Goal: Answer question/provide support

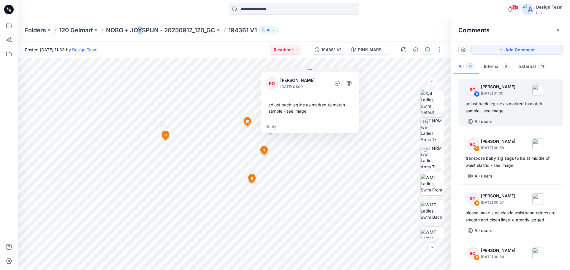
drag, startPoint x: 141, startPoint y: 19, endPoint x: 143, endPoint y: 22, distance: 3.6
click at [143, 22] on div "Folders 120 Gelmart NOBO + JOYSPUN - 20250912_120_GC 194361 V1 10" at bounding box center [294, 30] width 552 height 23
click at [149, 32] on p "NOBO + JOYSPUN - 20250912_120_GC" at bounding box center [160, 30] width 109 height 8
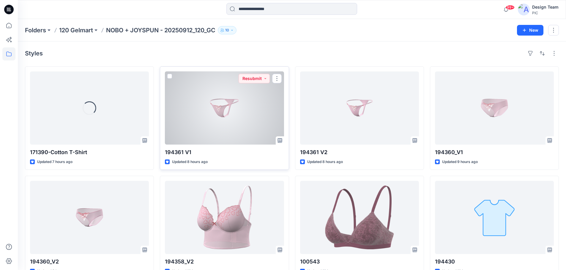
drag, startPoint x: 206, startPoint y: 141, endPoint x: 191, endPoint y: 140, distance: 15.2
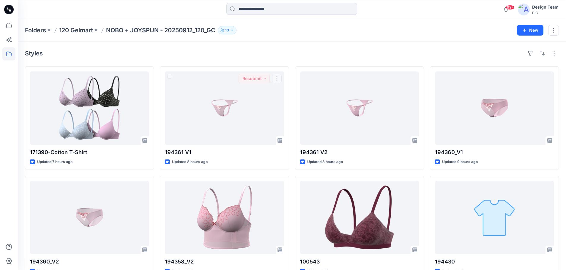
drag, startPoint x: 191, startPoint y: 140, endPoint x: 191, endPoint y: 58, distance: 82.2
click at [191, 58] on div "Styles" at bounding box center [292, 54] width 534 height 10
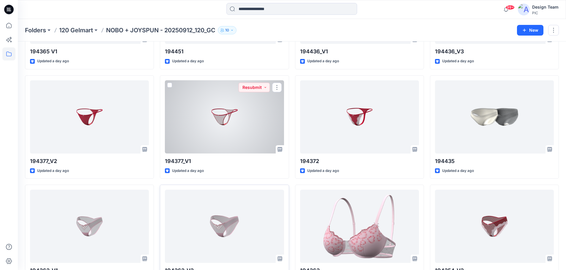
scroll to position [565, 0]
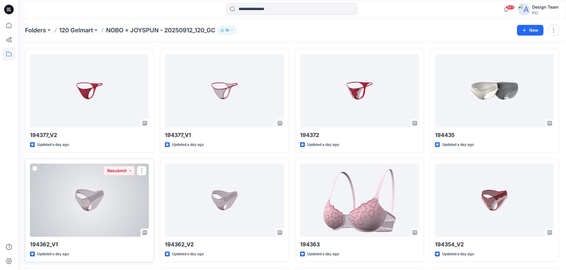
click at [93, 183] on div at bounding box center [89, 200] width 119 height 73
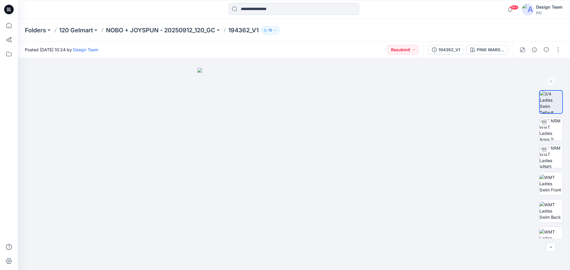
click at [198, 30] on p "NOBO + JOYSPUN - 20250912_120_GC" at bounding box center [160, 30] width 109 height 8
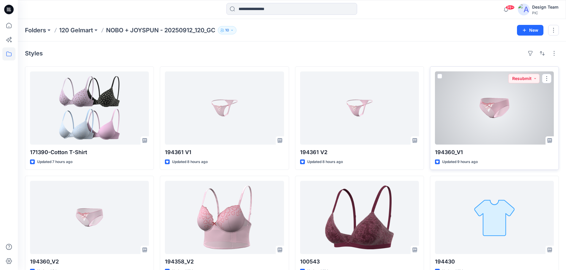
click at [477, 104] on div at bounding box center [494, 108] width 119 height 73
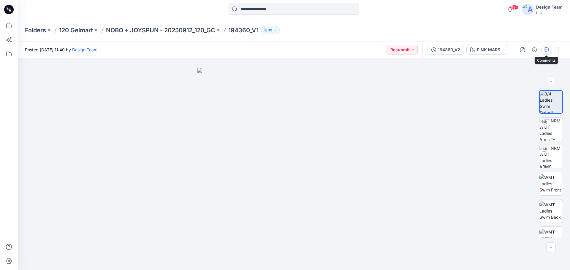
click at [547, 48] on icon "button" at bounding box center [546, 50] width 5 height 5
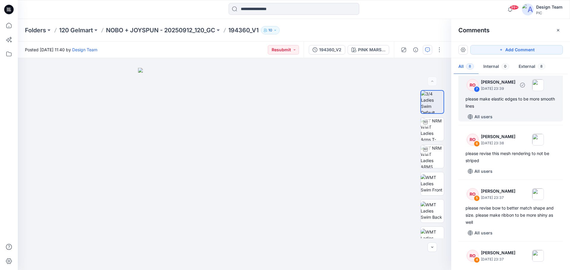
click at [515, 99] on div "please make elastic edges to be more smooth lines" at bounding box center [511, 103] width 90 height 14
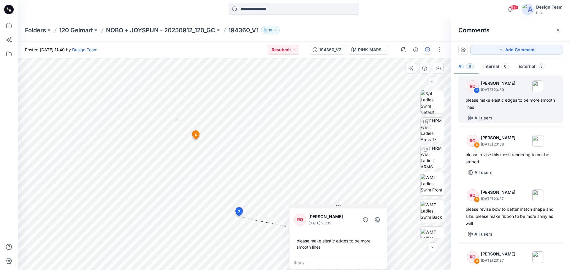
click at [327, 201] on div "9 6 RO Raquel Ortiz October 01, 2025 23:38 please revise this mesh rendering to…" at bounding box center [234, 164] width 433 height 212
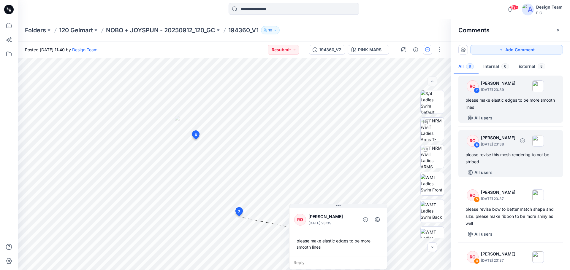
click at [499, 160] on div "please revise this mesh rendering to not be striped" at bounding box center [511, 158] width 90 height 14
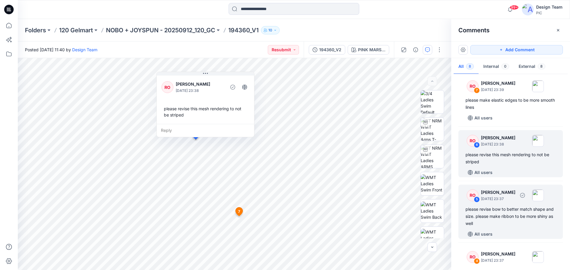
click at [493, 221] on div "please revise bow to better match shape and size. please make ribbon to be more…" at bounding box center [511, 216] width 90 height 21
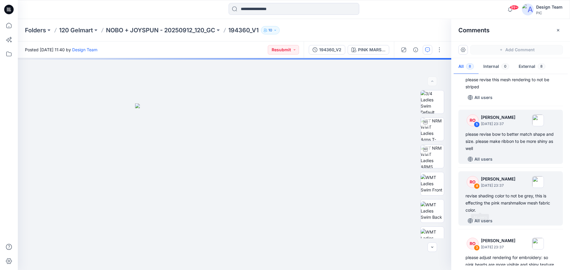
scroll to position [147, 0]
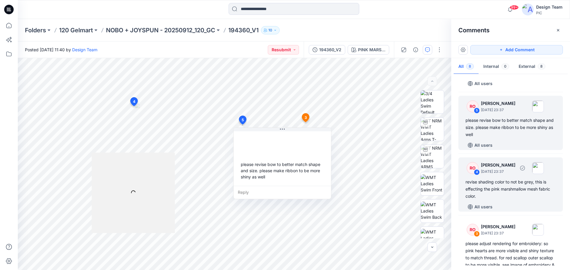
click at [501, 187] on div "revise shading color to not be grey, this is effecting the pink marshmallow mes…" at bounding box center [511, 189] width 90 height 21
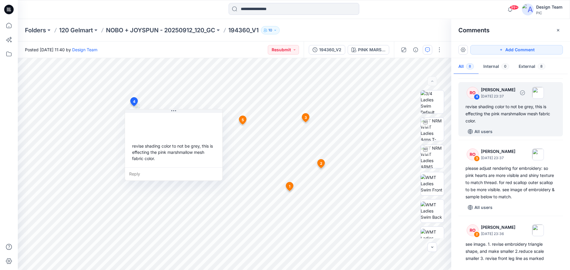
scroll to position [236, 0]
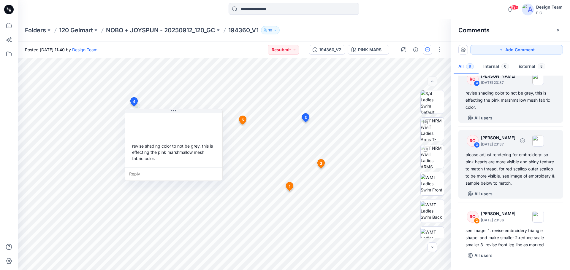
click at [490, 170] on div "please adjust rendering for embroidery: so pink hearts are more visible and shi…" at bounding box center [511, 169] width 90 height 36
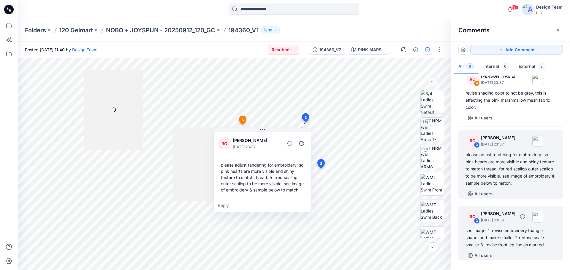
click at [499, 229] on div "see image. 1. revise embroidery triangle shape, and make smaller 2.reduce scale…" at bounding box center [511, 237] width 90 height 21
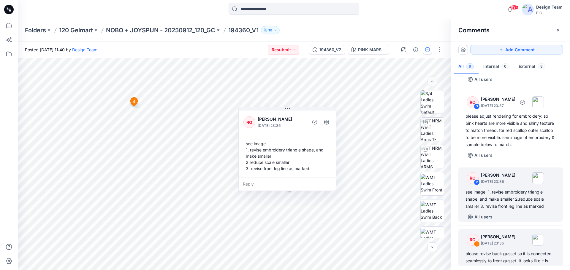
scroll to position [281, 0]
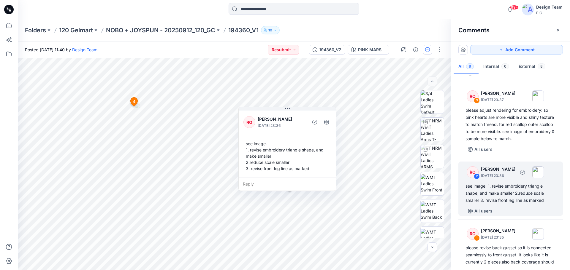
click at [511, 192] on div "see image. 1. revise embroidery triangle shape, and make smaller 2.reduce scale…" at bounding box center [511, 193] width 90 height 21
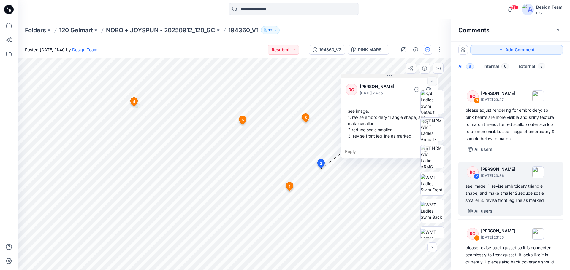
drag, startPoint x: 271, startPoint y: 108, endPoint x: 368, endPoint y: 77, distance: 101.3
click at [368, 77] on button at bounding box center [389, 77] width 97 height 4
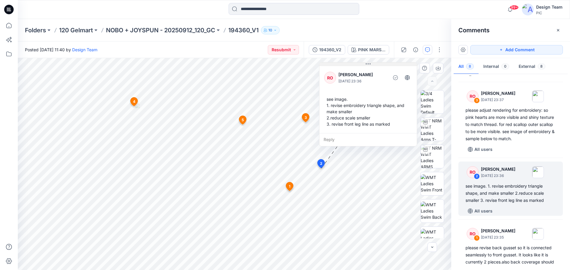
drag, startPoint x: 374, startPoint y: 77, endPoint x: 353, endPoint y: 65, distance: 24.5
click at [353, 65] on button at bounding box center [367, 65] width 97 height 4
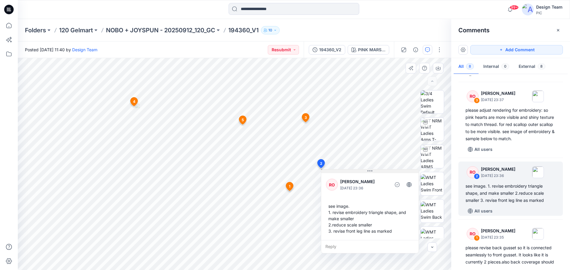
drag, startPoint x: 376, startPoint y: 65, endPoint x: 378, endPoint y: 172, distance: 107.2
click at [378, 172] on button at bounding box center [369, 172] width 97 height 4
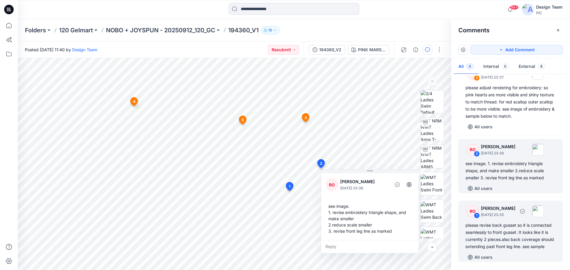
click at [505, 238] on div "please revise back gusset so it is connected seamlessly to front gusset. It loo…" at bounding box center [511, 236] width 90 height 29
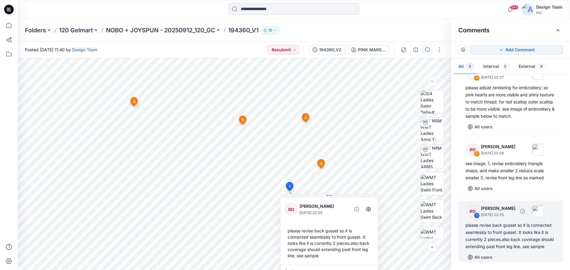
click at [499, 231] on div "please revise back gusset so it is connected seamlessly to front gusset. It loo…" at bounding box center [511, 236] width 90 height 29
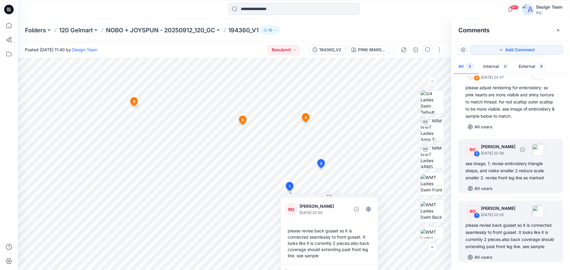
click at [491, 162] on div "see image. 1. revise embroidery triangle shape, and make smaller 2.reduce scale…" at bounding box center [511, 170] width 90 height 21
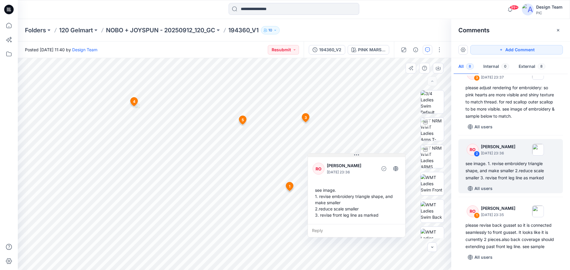
drag, startPoint x: 294, startPoint y: 109, endPoint x: 363, endPoint y: 156, distance: 83.6
click at [363, 156] on button at bounding box center [356, 156] width 97 height 4
click at [318, 231] on div "Reply" at bounding box center [356, 231] width 97 height 13
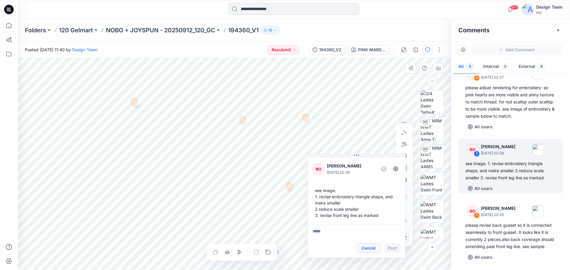
click at [369, 250] on button "Cancel" at bounding box center [369, 249] width 24 height 10
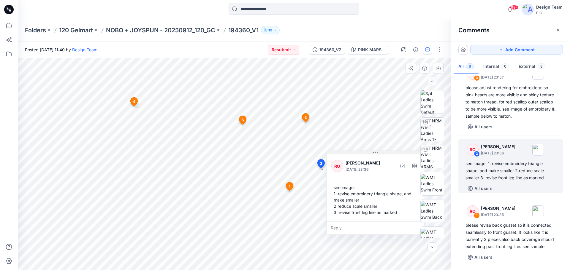
drag, startPoint x: 352, startPoint y: 156, endPoint x: 371, endPoint y: 153, distance: 18.9
click at [371, 153] on button at bounding box center [375, 153] width 97 height 4
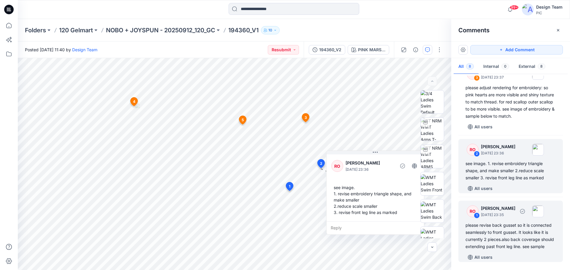
click at [517, 222] on div "please revise back gusset so it is connected seamlessly to front gusset. It loo…" at bounding box center [511, 236] width 90 height 29
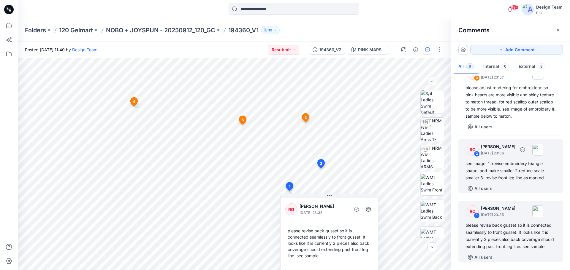
click at [528, 173] on div "see image. 1. revise embroidery triangle shape, and make smaller 2.reduce scale…" at bounding box center [511, 170] width 90 height 21
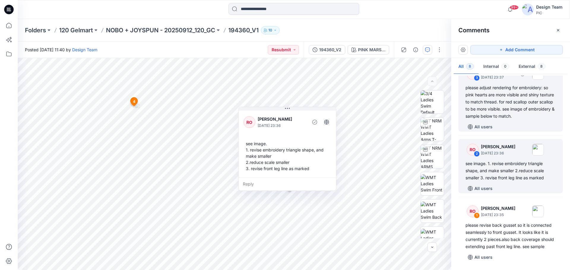
click at [509, 107] on div "please adjust rendering for embroidery: so pink hearts are more visible and shi…" at bounding box center [511, 102] width 90 height 36
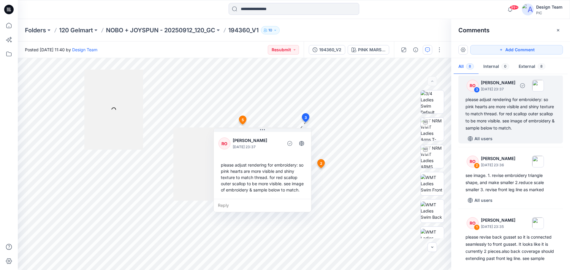
scroll to position [291, 0]
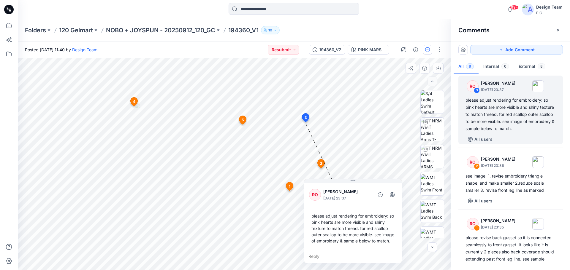
click at [364, 175] on div "9 1 RO Raquel Ortiz October 01, 2025 23:35 please revise back gusset so it is c…" at bounding box center [234, 164] width 433 height 212
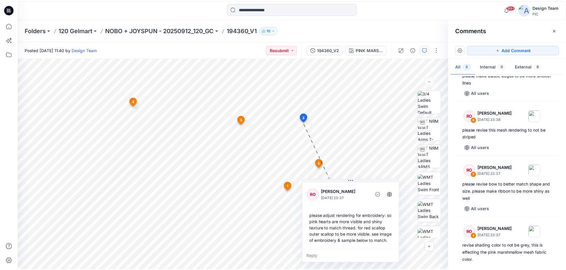
scroll to position [0, 0]
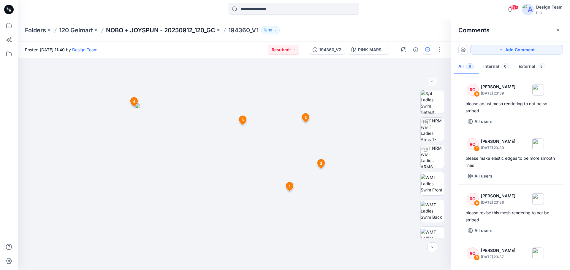
click at [162, 26] on p "NOBO + JOYSPUN - 20250912_120_GC" at bounding box center [160, 30] width 109 height 8
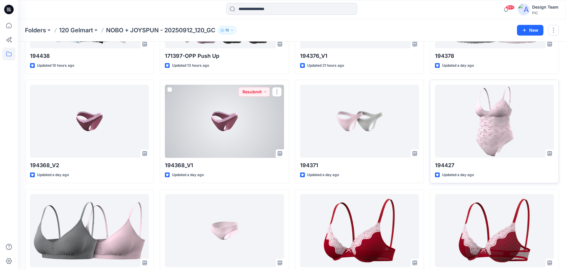
scroll to position [326, 0]
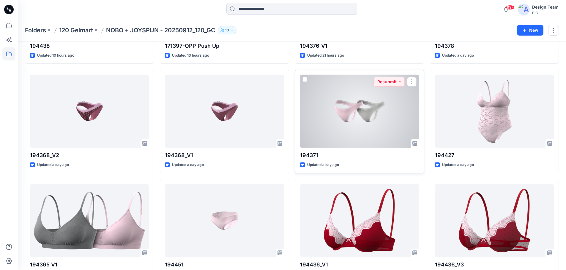
click at [375, 110] on div at bounding box center [359, 111] width 119 height 73
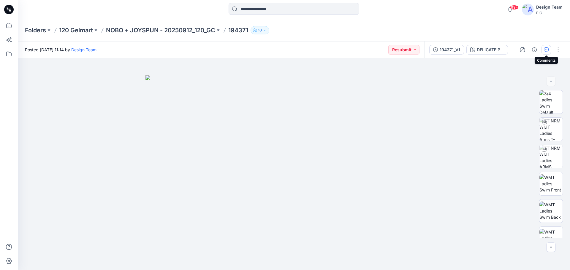
click at [548, 50] on icon "button" at bounding box center [546, 50] width 5 height 5
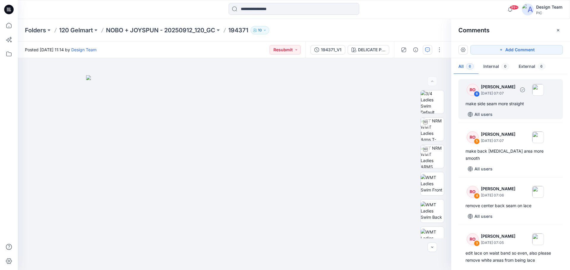
click at [505, 110] on div "All users" at bounding box center [514, 115] width 97 height 10
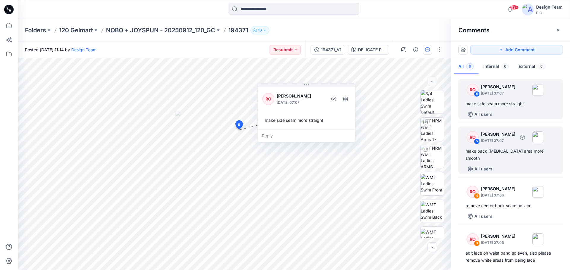
click at [503, 145] on div "RO 5 Raquel Ortiz October 01, 2025 07:07 make back crotch area more smooth All …" at bounding box center [510, 150] width 105 height 47
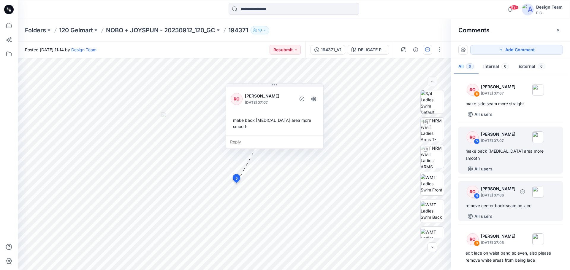
click at [506, 202] on div "remove center back seam on lace" at bounding box center [511, 205] width 90 height 7
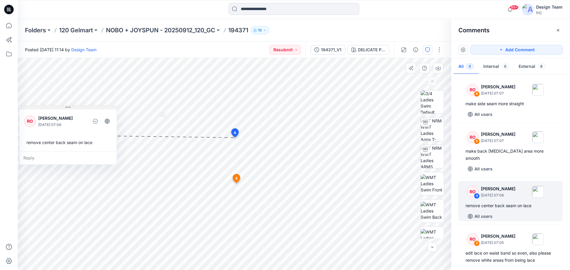
drag, startPoint x: 257, startPoint y: 144, endPoint x: 38, endPoint y: 109, distance: 222.1
click at [38, 109] on button at bounding box center [67, 108] width 97 height 4
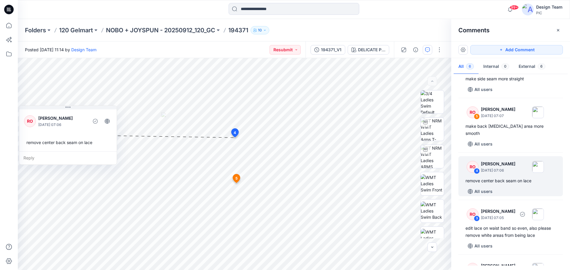
scroll to position [59, 0]
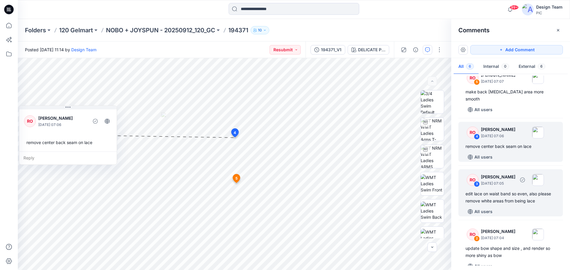
click at [518, 191] on div "edit lace on waist band so even, also please remove white areas from being lace" at bounding box center [511, 198] width 90 height 14
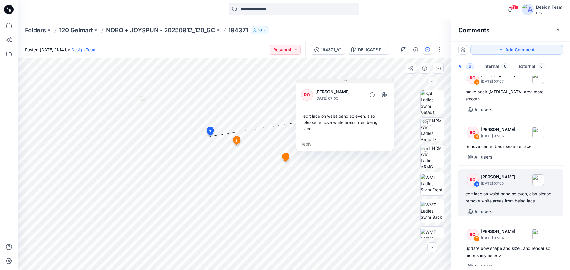
drag, startPoint x: 233, startPoint y: 165, endPoint x: 352, endPoint y: 80, distance: 146.2
click at [352, 80] on button at bounding box center [344, 82] width 97 height 4
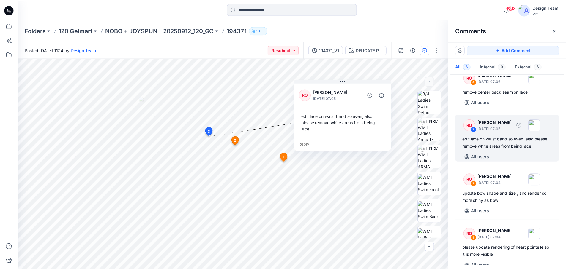
scroll to position [116, 0]
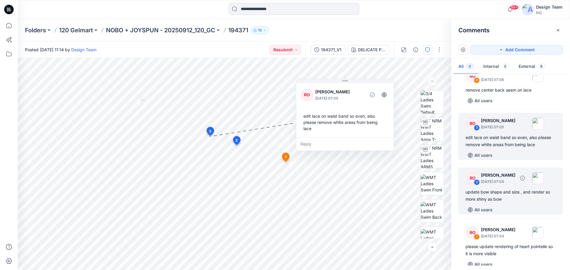
click at [496, 195] on div "update bow shape and size , and render so more shiny as bow" at bounding box center [511, 196] width 90 height 14
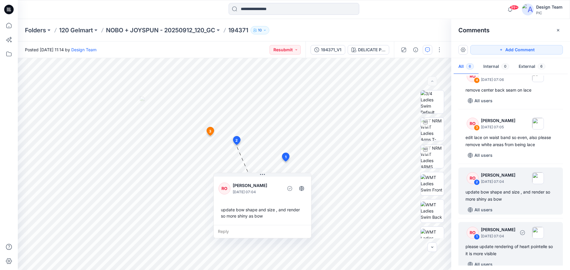
click at [521, 244] on div "please update rendering of heart pointelle so it is more visible" at bounding box center [511, 250] width 90 height 14
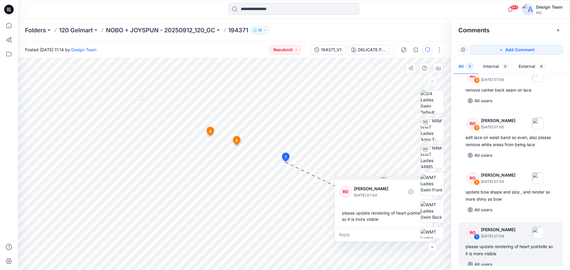
drag, startPoint x: 253, startPoint y: 179, endPoint x: 366, endPoint y: 178, distance: 113.4
click at [366, 178] on button at bounding box center [383, 179] width 97 height 4
click at [195, 30] on p "NOBO + JOYSPUN - 20250912_120_GC" at bounding box center [160, 30] width 109 height 8
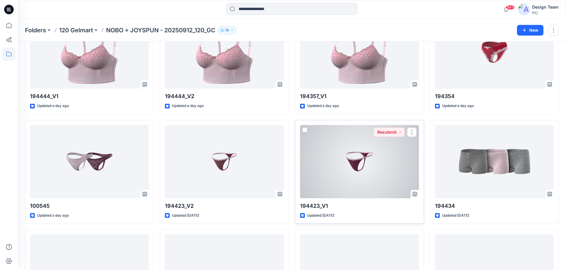
scroll to position [1043, 0]
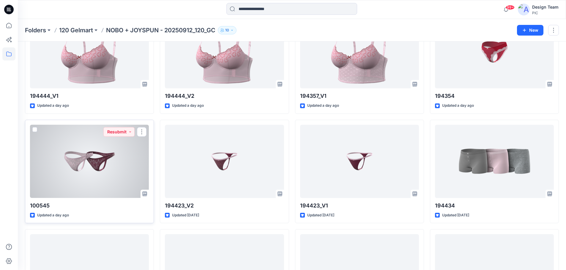
click at [105, 170] on div at bounding box center [89, 161] width 119 height 73
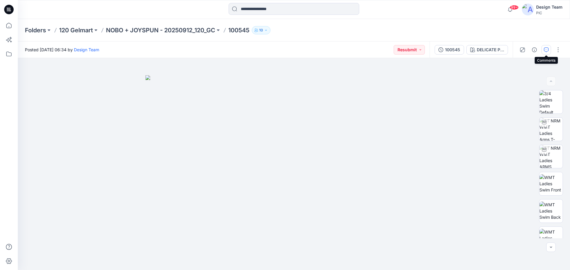
click at [544, 48] on icon "button" at bounding box center [546, 50] width 5 height 5
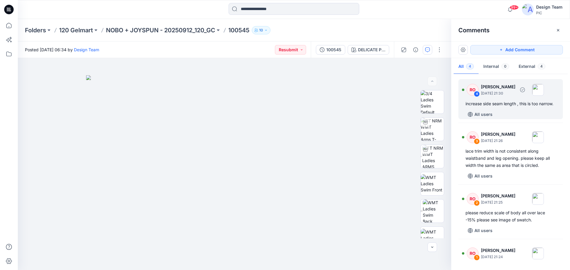
click at [517, 107] on div "increase side seam length , this is too narrow." at bounding box center [511, 103] width 90 height 7
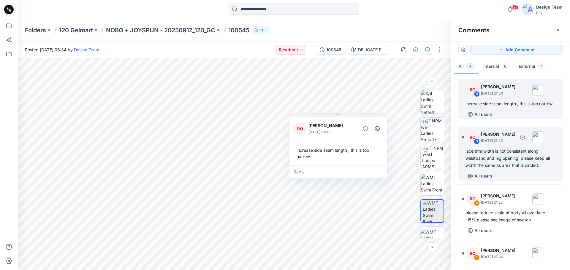
click at [497, 169] on div "lace trim width is not consistent along waistband and leg opening. please keep …" at bounding box center [511, 158] width 90 height 21
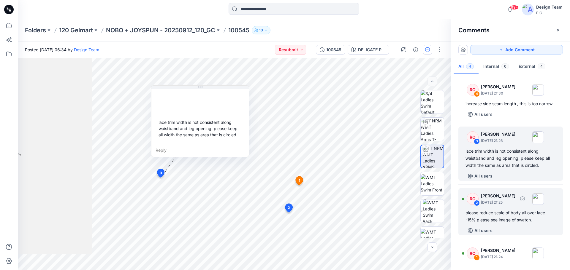
click at [513, 221] on div "please reduce scale of body all over lace -15% please see image of swatch." at bounding box center [511, 217] width 90 height 14
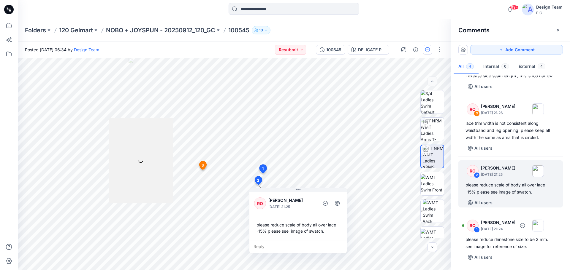
scroll to position [35, 0]
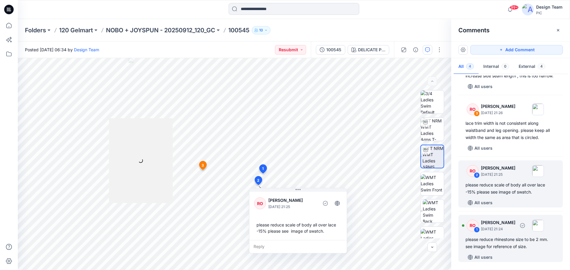
click at [508, 235] on div "RO 1 Raquel Ortiz September 30, 2025 21:24 please reduce rhinestone size to be …" at bounding box center [510, 238] width 105 height 47
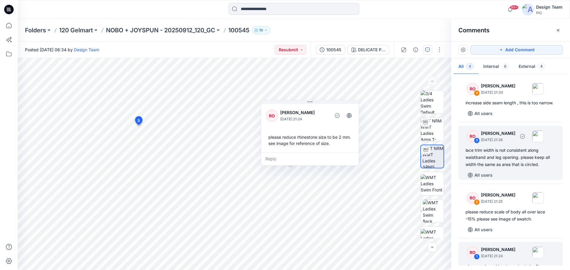
scroll to position [0, 0]
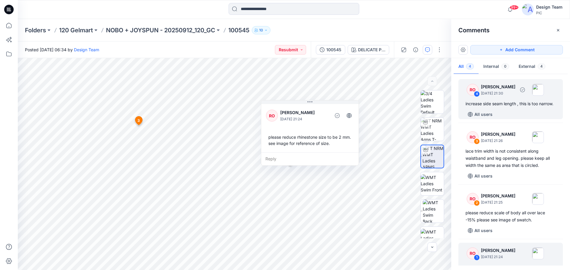
click at [493, 105] on div "increase side seam length , this is too narrow." at bounding box center [511, 103] width 90 height 7
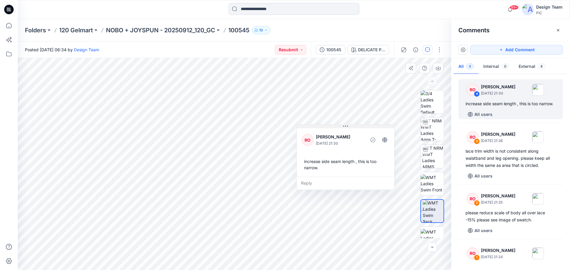
drag, startPoint x: 321, startPoint y: 114, endPoint x: 328, endPoint y: 126, distance: 13.5
click at [328, 126] on button at bounding box center [345, 127] width 97 height 4
click at [333, 49] on div "100545" at bounding box center [333, 50] width 15 height 7
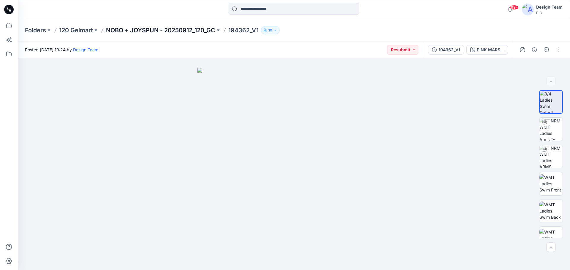
click at [183, 29] on p "NOBO + JOYSPUN - 20250912_120_GC" at bounding box center [160, 30] width 109 height 8
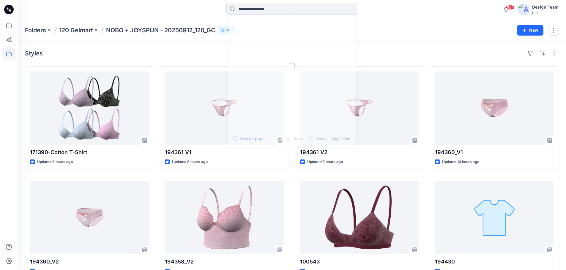
click at [248, 10] on input at bounding box center [291, 9] width 131 height 12
click at [395, 38] on div "Folders 120 Gelmart NOBO + JOYSPUN - 20250912_120_GC 10 New" at bounding box center [292, 30] width 548 height 23
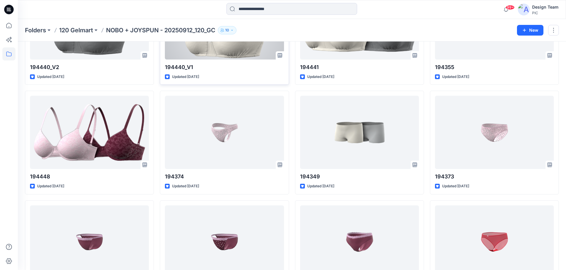
scroll to position [1401, 0]
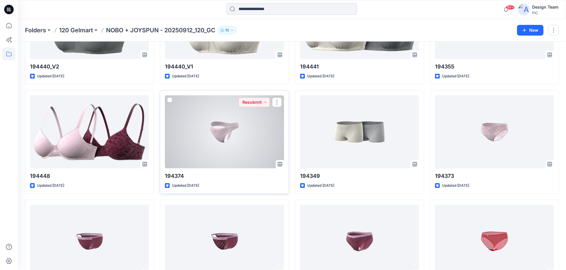
click at [222, 148] on div at bounding box center [224, 131] width 119 height 73
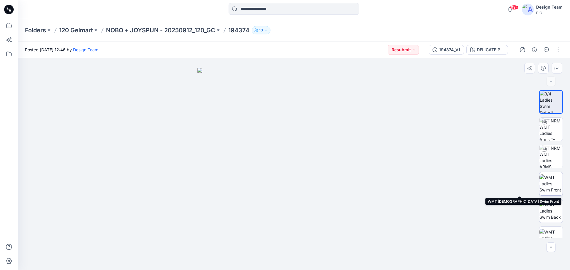
click at [549, 190] on img at bounding box center [550, 184] width 23 height 19
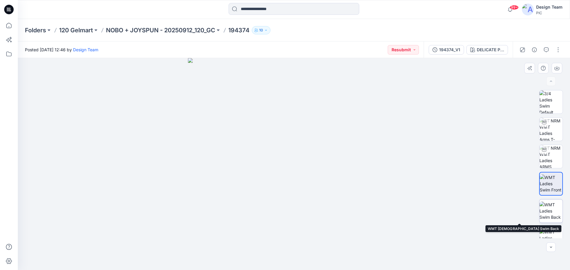
click at [551, 214] on img at bounding box center [550, 211] width 23 height 19
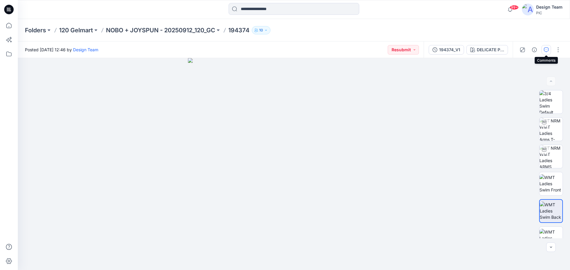
click at [544, 50] on icon "button" at bounding box center [546, 50] width 5 height 5
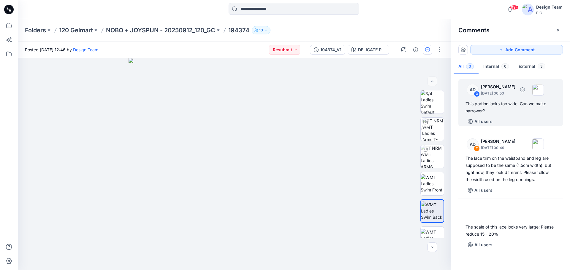
click at [510, 117] on div "All users" at bounding box center [514, 122] width 97 height 10
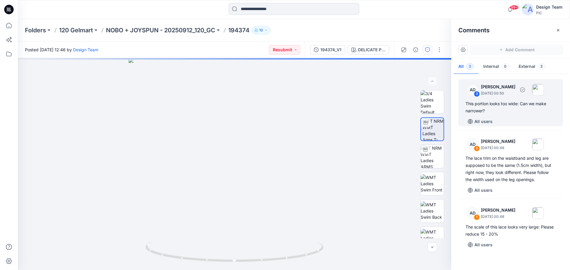
click at [497, 99] on div "AD 3 Alex Degner September 26, 2025 00:50 This portion looks too wide: Can we m…" at bounding box center [510, 102] width 105 height 47
drag, startPoint x: 507, startPoint y: 99, endPoint x: 504, endPoint y: 102, distance: 3.6
click at [504, 102] on div "AD 3 Alex Degner September 26, 2025 00:50 This portion looks too wide: Can we m…" at bounding box center [510, 102] width 105 height 47
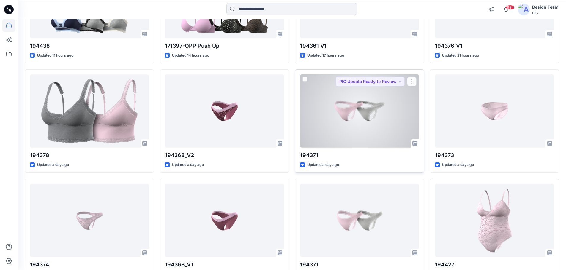
scroll to position [342, 0]
click at [334, 117] on div at bounding box center [359, 111] width 119 height 73
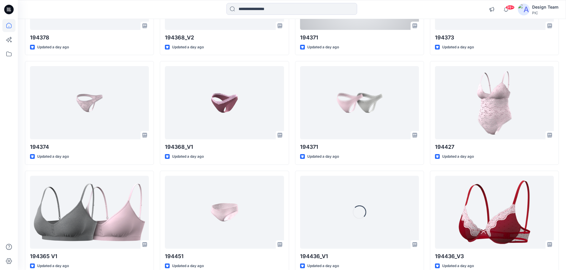
scroll to position [461, 0]
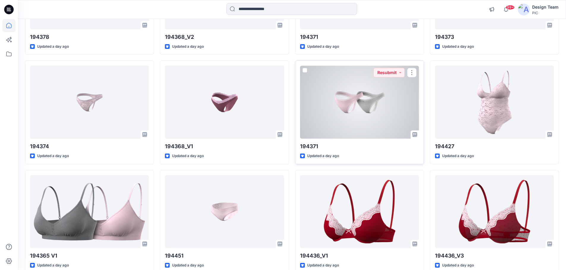
click at [376, 125] on div at bounding box center [359, 102] width 119 height 73
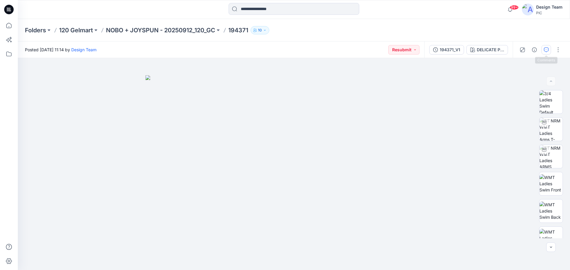
click at [544, 49] on icon "button" at bounding box center [546, 50] width 5 height 5
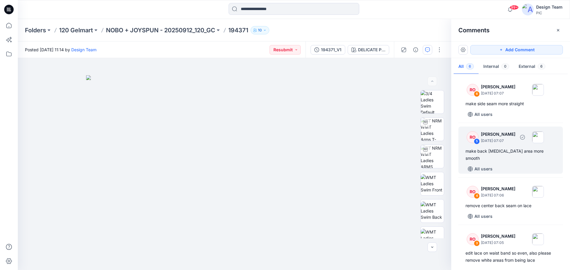
click at [514, 148] on div "make back crotch area more smooth" at bounding box center [511, 155] width 90 height 14
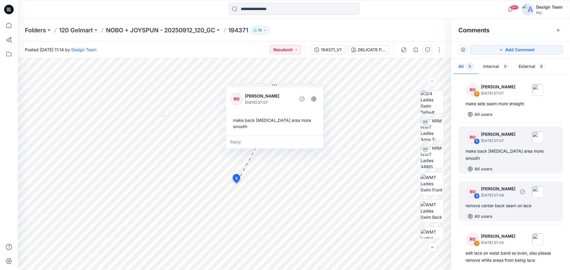
click at [514, 202] on div "remove center back seam on lace" at bounding box center [511, 205] width 90 height 7
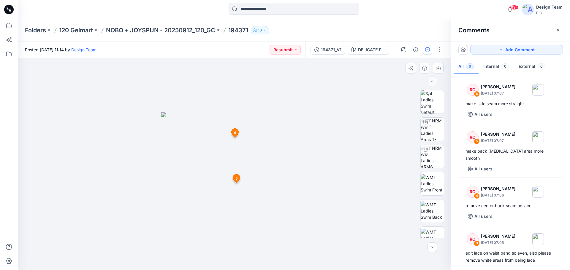
click at [238, 177] on span "5" at bounding box center [236, 178] width 2 height 5
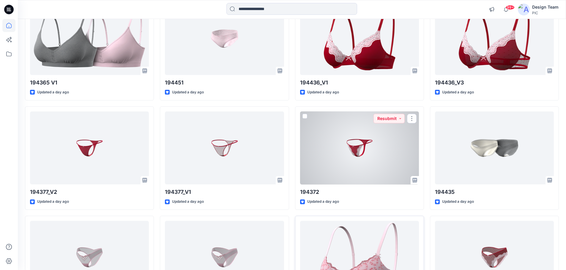
scroll to position [731, 0]
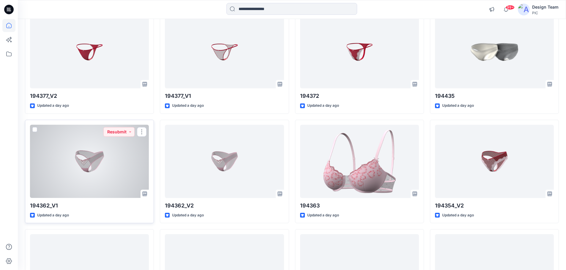
click at [115, 164] on div at bounding box center [89, 161] width 119 height 73
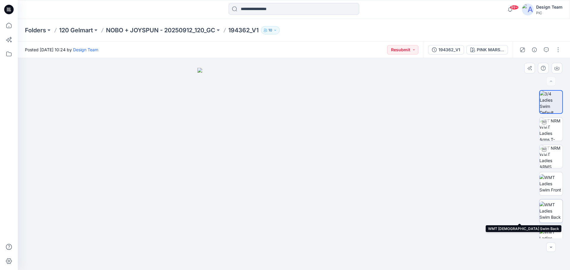
click at [551, 216] on img at bounding box center [550, 211] width 23 height 19
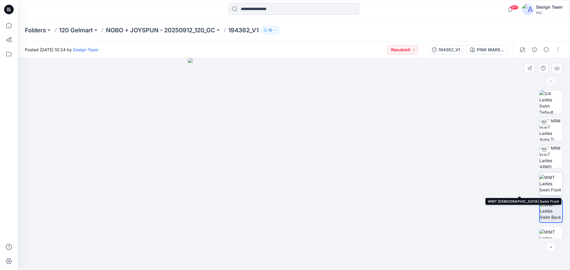
click at [554, 186] on img at bounding box center [550, 184] width 23 height 19
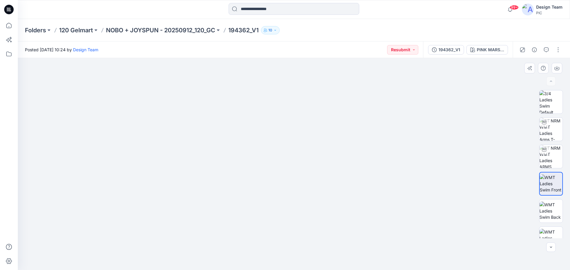
drag, startPoint x: 302, startPoint y: 243, endPoint x: 289, endPoint y: 164, distance: 80.3
click at [289, 164] on img at bounding box center [293, 121] width 297 height 297
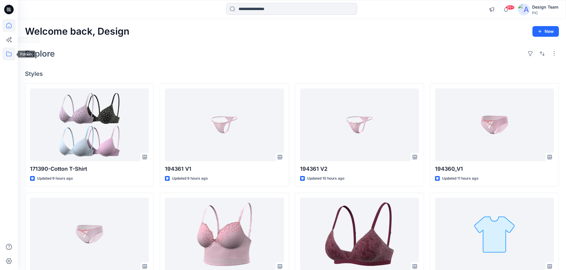
click at [8, 52] on icon at bounding box center [8, 54] width 13 height 13
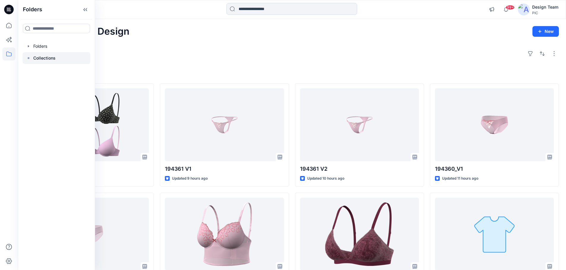
click at [43, 58] on p "Collections" at bounding box center [44, 58] width 22 height 7
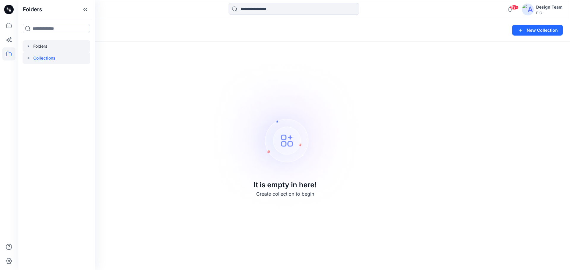
click at [42, 46] on div at bounding box center [57, 46] width 68 height 12
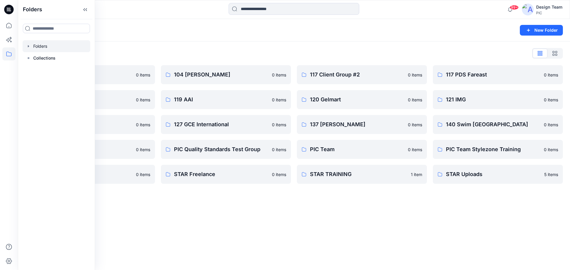
click at [29, 46] on icon "button" at bounding box center [28, 46] width 5 height 5
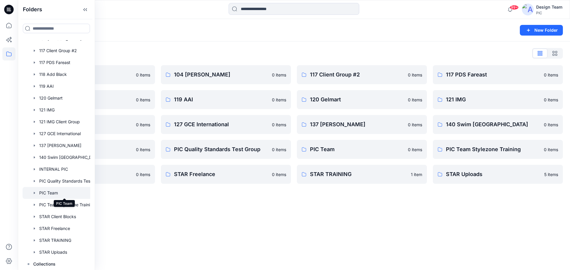
scroll to position [3, 0]
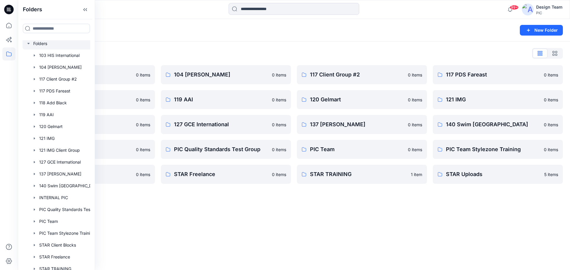
click at [143, 47] on div "Folders List 103 HIS International 0 items 118 Add Black 0 items 121 IMG Client…" at bounding box center [294, 117] width 552 height 150
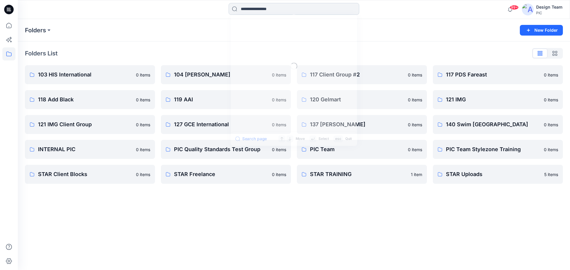
click at [253, 6] on input at bounding box center [294, 9] width 131 height 12
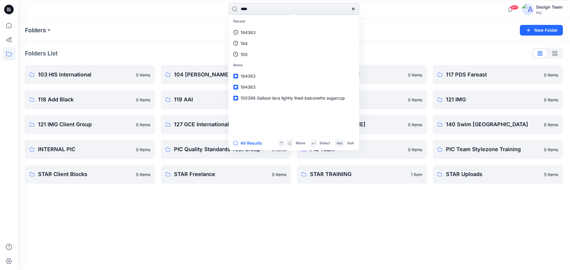
type input "*****"
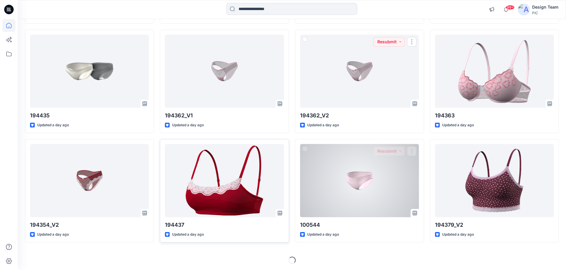
scroll to position [822, 0]
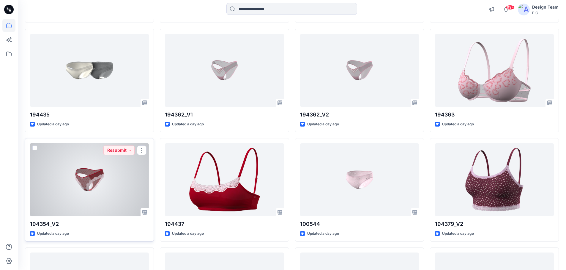
click at [90, 181] on div at bounding box center [89, 179] width 119 height 73
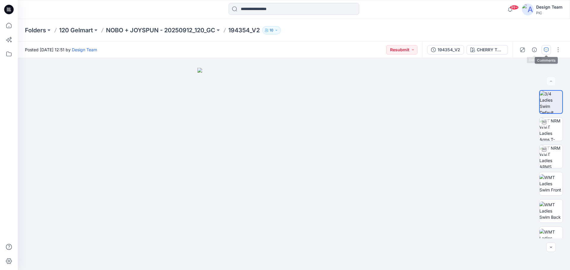
click at [550, 49] on button "button" at bounding box center [547, 50] width 10 height 10
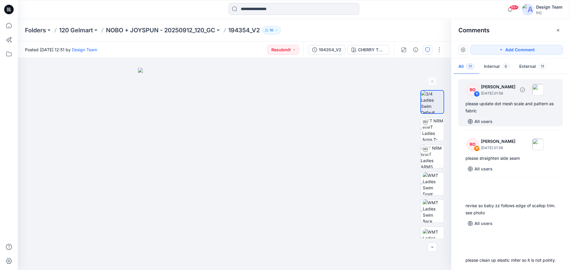
click at [502, 110] on div "please update dot mesh scale and pattern as fabric" at bounding box center [511, 107] width 90 height 14
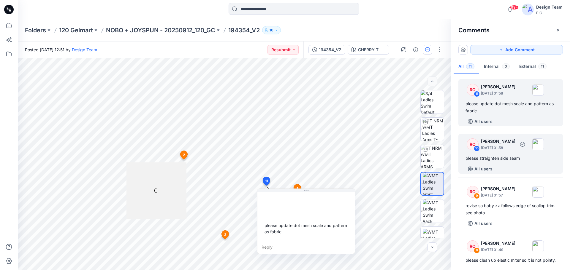
click at [511, 164] on div "RO 10 [PERSON_NAME] [DATE] 01:58 please straighten side seam All users" at bounding box center [510, 154] width 105 height 40
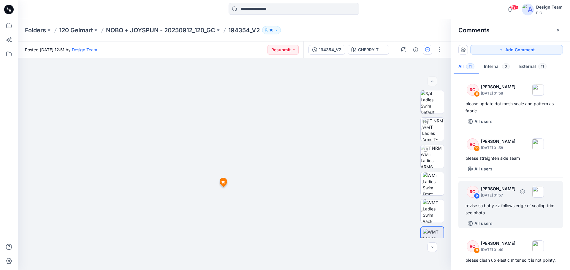
click at [518, 204] on div "revise so baby zz follows edge of scallop trim. see photo" at bounding box center [511, 209] width 90 height 14
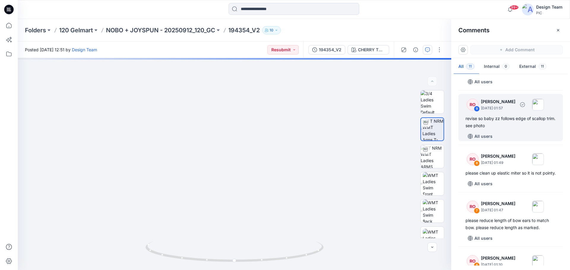
scroll to position [89, 0]
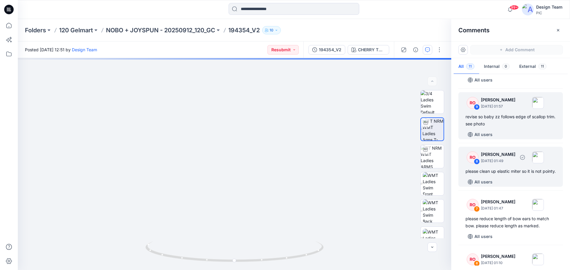
click at [514, 170] on div "please clean up elastic miter so it is not pointy." at bounding box center [511, 171] width 90 height 7
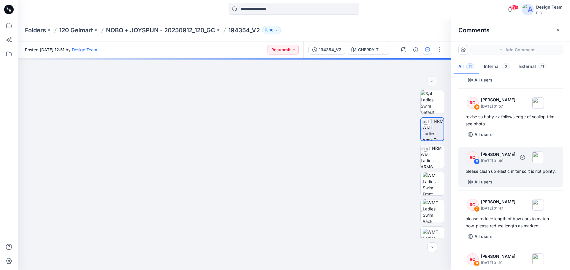
click at [503, 175] on div "please clean up elastic miter so it is not pointy." at bounding box center [511, 171] width 90 height 7
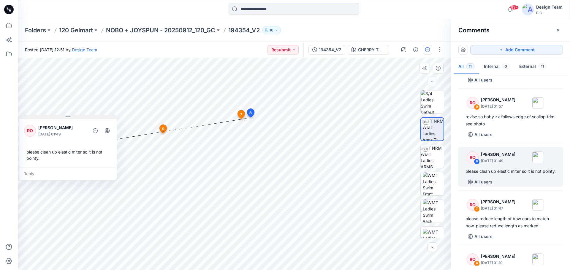
drag, startPoint x: 295, startPoint y: 122, endPoint x: 73, endPoint y: 116, distance: 222.4
click at [73, 116] on button at bounding box center [67, 117] width 97 height 4
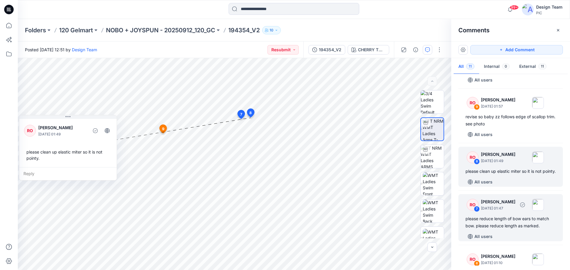
click at [517, 222] on div "RO 7 [PERSON_NAME] [DATE] 01:47 please reduce length of bow ears to match bow. …" at bounding box center [510, 217] width 105 height 47
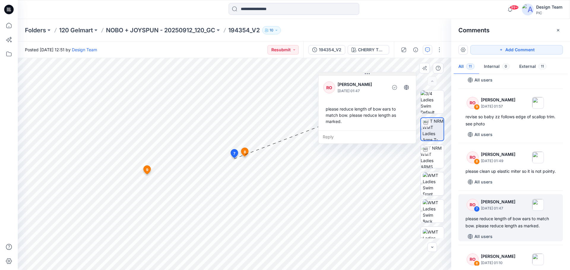
drag, startPoint x: 308, startPoint y: 115, endPoint x: 377, endPoint y: 74, distance: 80.9
click at [377, 74] on button at bounding box center [367, 74] width 97 height 4
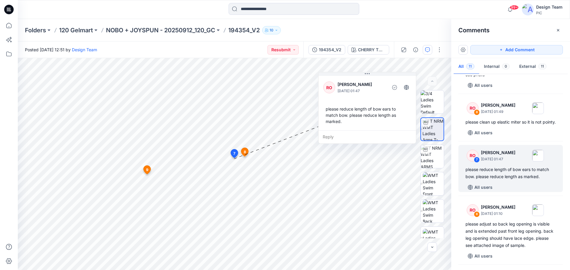
scroll to position [148, 0]
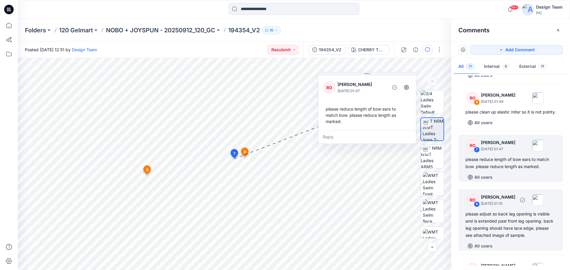
click at [507, 229] on div "please adjust so back leg opening is visible and is extended past front leg ope…" at bounding box center [511, 225] width 90 height 29
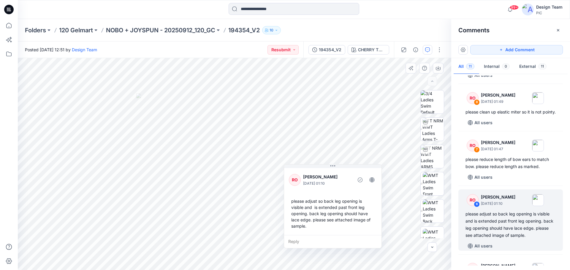
drag, startPoint x: 271, startPoint y: 76, endPoint x: 353, endPoint y: 157, distance: 115.3
click at [355, 165] on button at bounding box center [332, 167] width 97 height 4
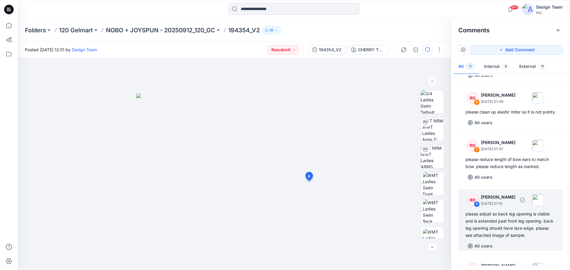
click at [504, 229] on div "please adjust so back leg opening is visible and is extended past front leg ope…" at bounding box center [511, 225] width 90 height 29
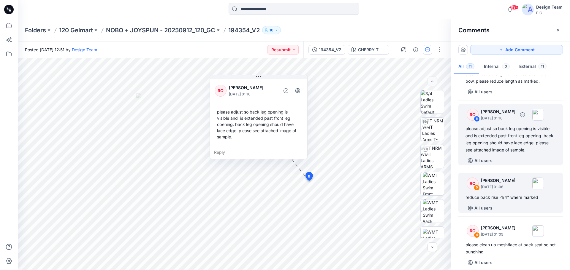
scroll to position [238, 0]
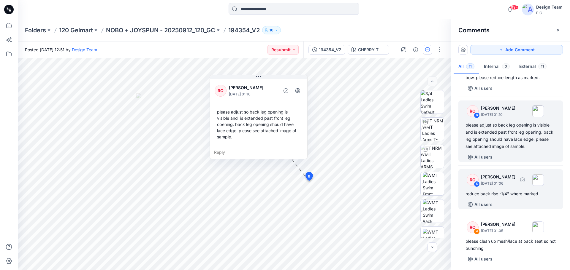
click at [511, 187] on p "[DATE] 01:06" at bounding box center [498, 184] width 34 height 6
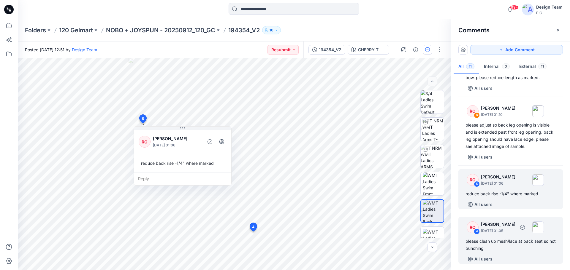
click at [505, 246] on div "please clean up mesh/lace at back seat so not bunching" at bounding box center [511, 245] width 90 height 14
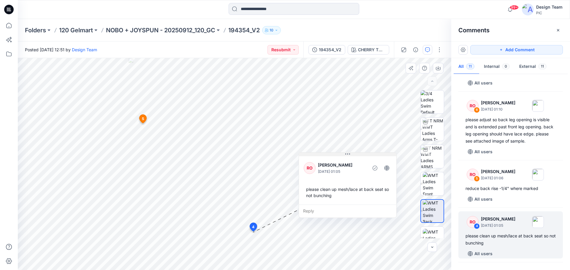
drag, startPoint x: 287, startPoint y: 183, endPoint x: 363, endPoint y: 154, distance: 81.8
click at [363, 154] on button at bounding box center [347, 155] width 97 height 4
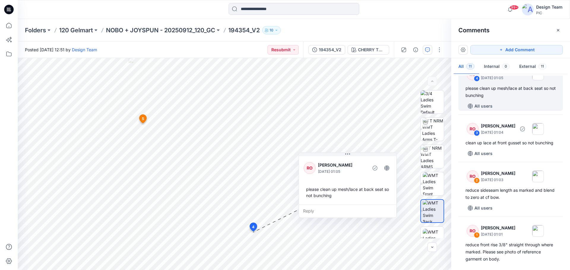
scroll to position [391, 0]
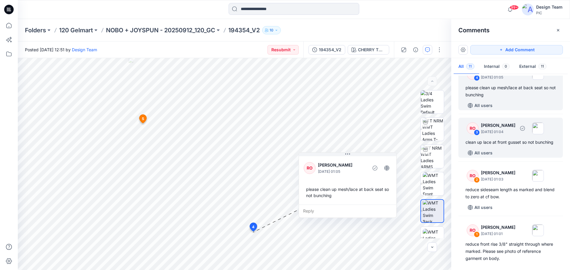
click at [508, 146] on div "clean up lace at front gusset so not bunching" at bounding box center [511, 142] width 90 height 7
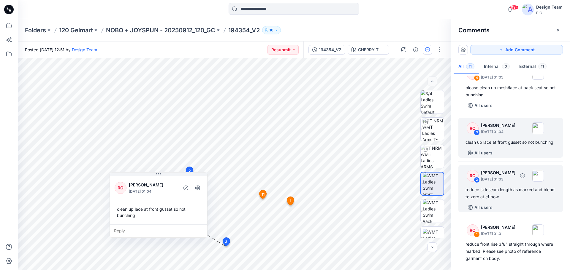
click at [510, 201] on div "reduce sideseam length as marked and blend to zero at cf bow." at bounding box center [511, 193] width 90 height 14
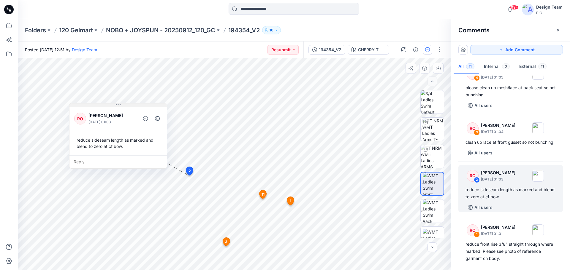
drag, startPoint x: 214, startPoint y: 114, endPoint x: 137, endPoint y: 104, distance: 78.4
click at [137, 104] on button at bounding box center [117, 106] width 97 height 4
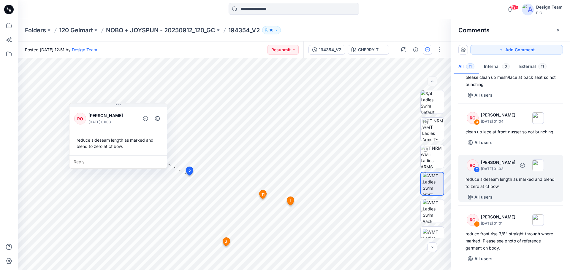
scroll to position [417, 0]
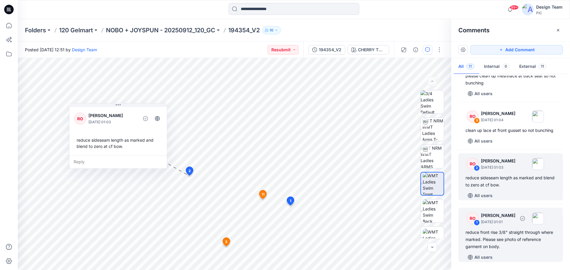
click at [518, 238] on div "reduce front rise 3/8" straight through where marked. Please see photo of refer…" at bounding box center [511, 239] width 90 height 21
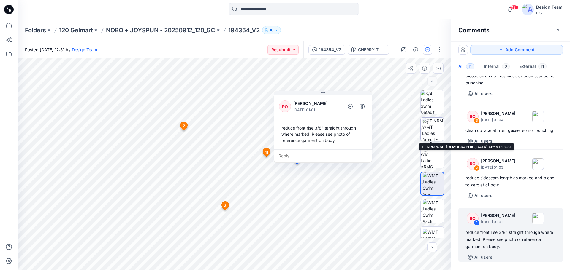
click at [428, 133] on img at bounding box center [433, 129] width 22 height 23
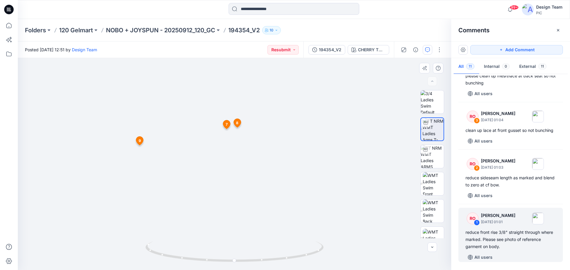
drag, startPoint x: 174, startPoint y: 102, endPoint x: 229, endPoint y: 228, distance: 137.7
click at [229, 228] on img at bounding box center [216, 44] width 579 height 453
drag, startPoint x: 235, startPoint y: 203, endPoint x: 246, endPoint y: 207, distance: 11.8
click at [246, 207] on img at bounding box center [228, 44] width 579 height 451
drag, startPoint x: 178, startPoint y: 258, endPoint x: 171, endPoint y: 267, distance: 11.4
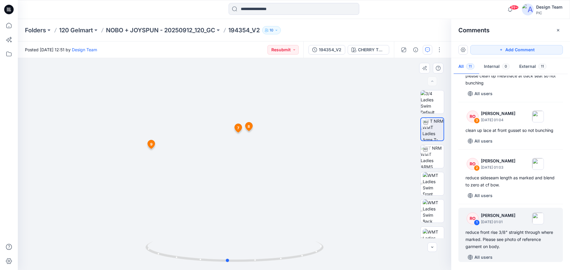
click at [171, 267] on div at bounding box center [234, 256] width 178 height 30
click at [429, 208] on img at bounding box center [433, 211] width 21 height 23
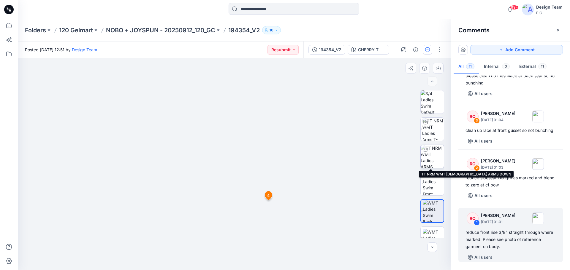
click at [435, 158] on img at bounding box center [432, 156] width 23 height 23
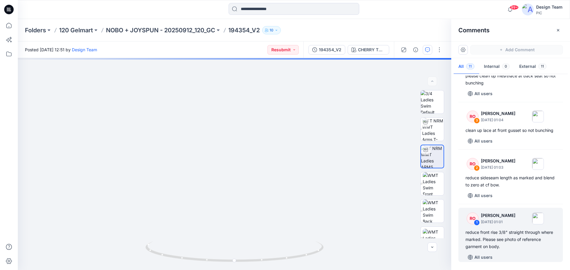
drag, startPoint x: 206, startPoint y: 169, endPoint x: 299, endPoint y: 284, distance: 148.2
click at [299, 270] on html "99+ Notifications [PERSON_NAME] commented on 171397-OPP Push Up View Style 2 ho…" at bounding box center [285, 135] width 570 height 270
drag, startPoint x: 297, startPoint y: 259, endPoint x: 212, endPoint y: 260, distance: 85.8
click at [212, 260] on icon at bounding box center [235, 253] width 180 height 22
drag, startPoint x: 271, startPoint y: 164, endPoint x: 259, endPoint y: 191, distance: 29.4
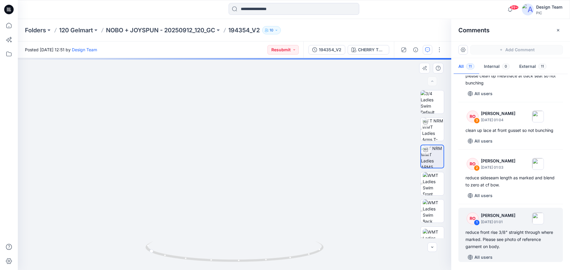
click at [259, 191] on img at bounding box center [243, 52] width 579 height 437
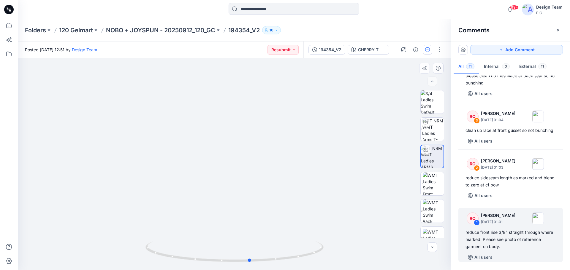
drag, startPoint x: 168, startPoint y: 260, endPoint x: 270, endPoint y: 264, distance: 101.6
click at [270, 264] on div at bounding box center [234, 256] width 178 height 30
drag, startPoint x: 317, startPoint y: 254, endPoint x: 216, endPoint y: 256, distance: 101.9
click at [216, 256] on icon at bounding box center [235, 253] width 180 height 22
